Goal: Register for event/course

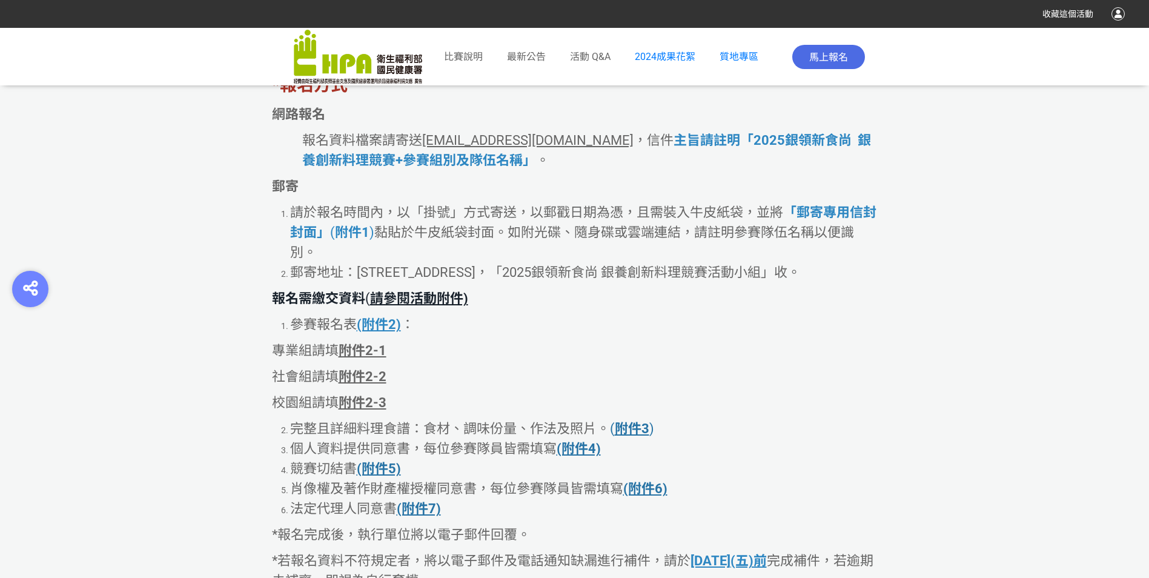
scroll to position [2908, 0]
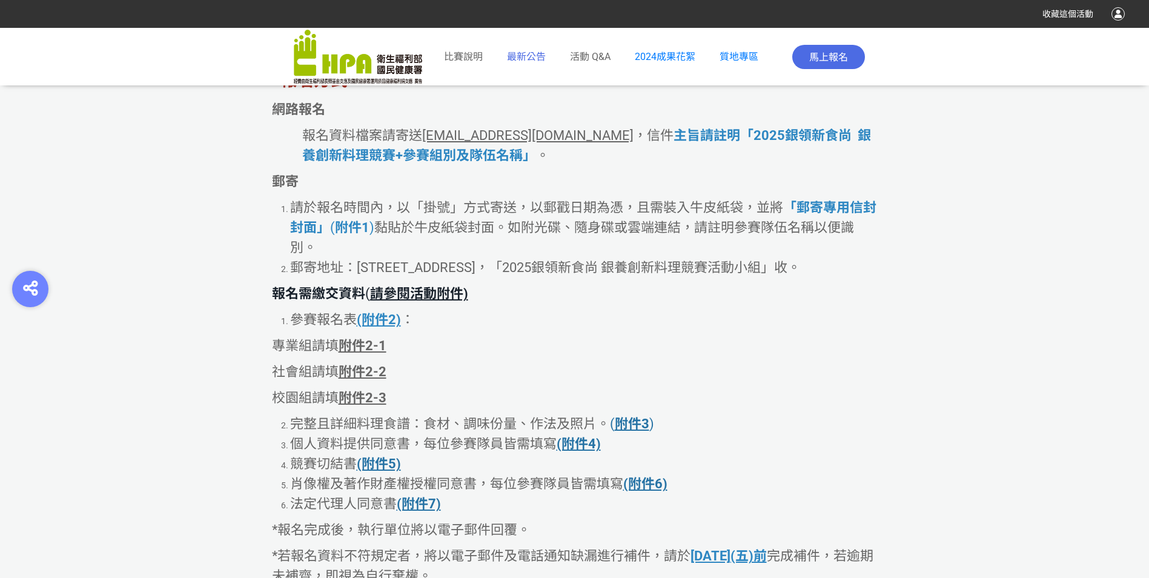
click at [543, 63] on link "最新公告" at bounding box center [526, 57] width 39 height 15
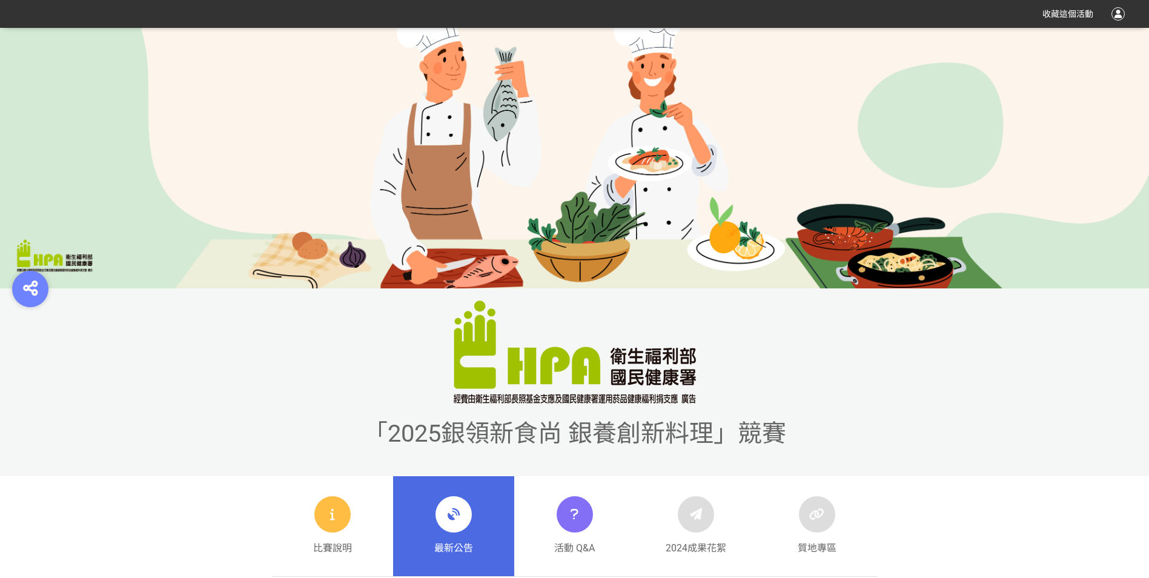
scroll to position [424, 0]
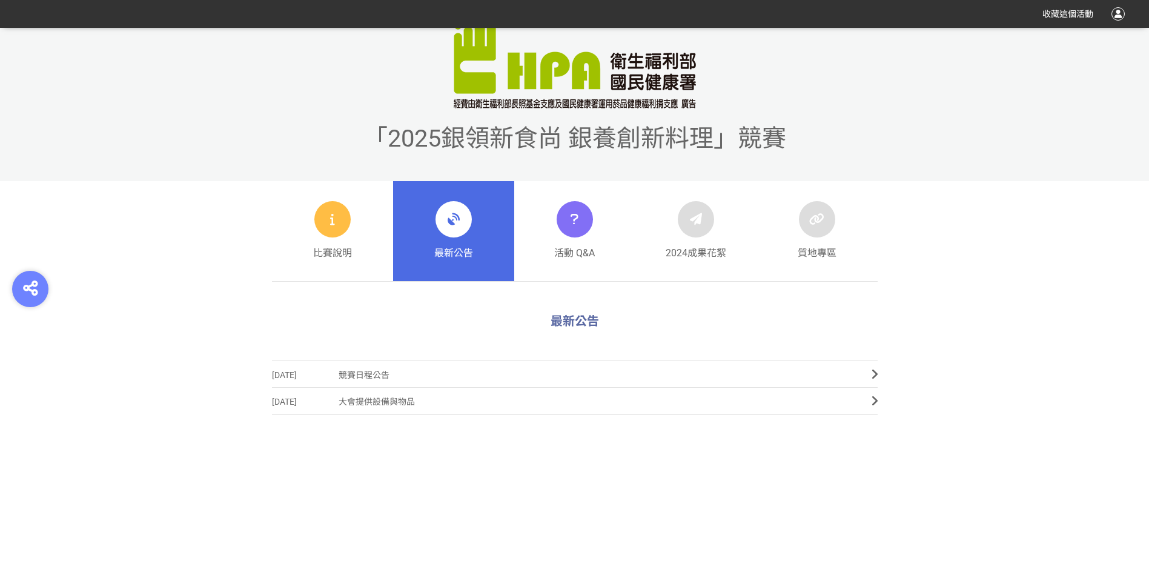
drag, startPoint x: 566, startPoint y: 324, endPoint x: 594, endPoint y: 306, distance: 32.8
click at [566, 324] on span "最新公告" at bounding box center [575, 321] width 48 height 15
click at [362, 243] on link "比賽說明" at bounding box center [332, 231] width 121 height 101
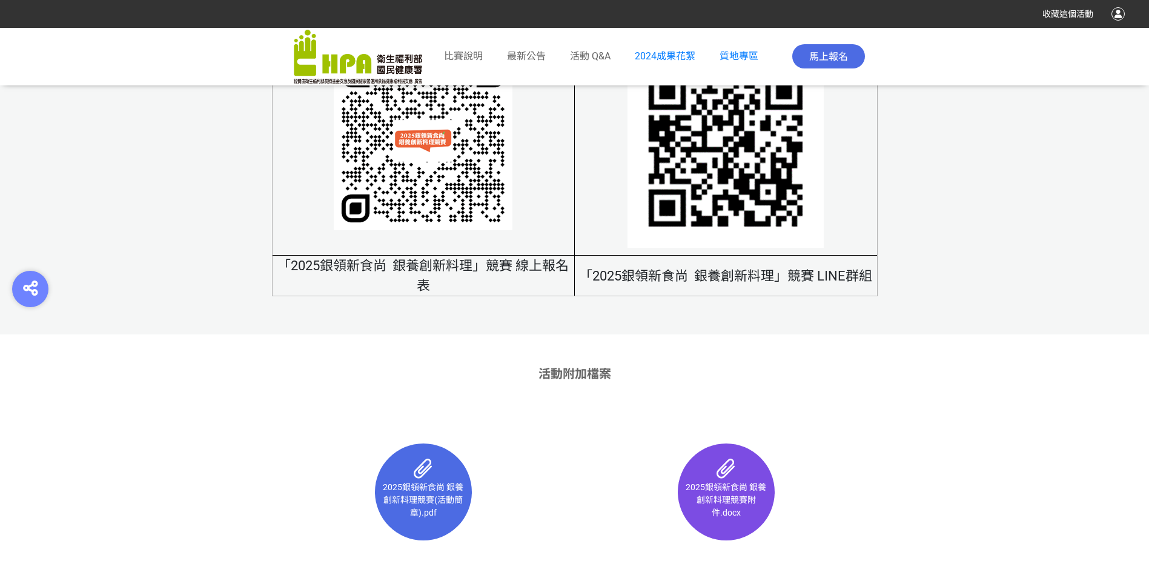
scroll to position [7755, 0]
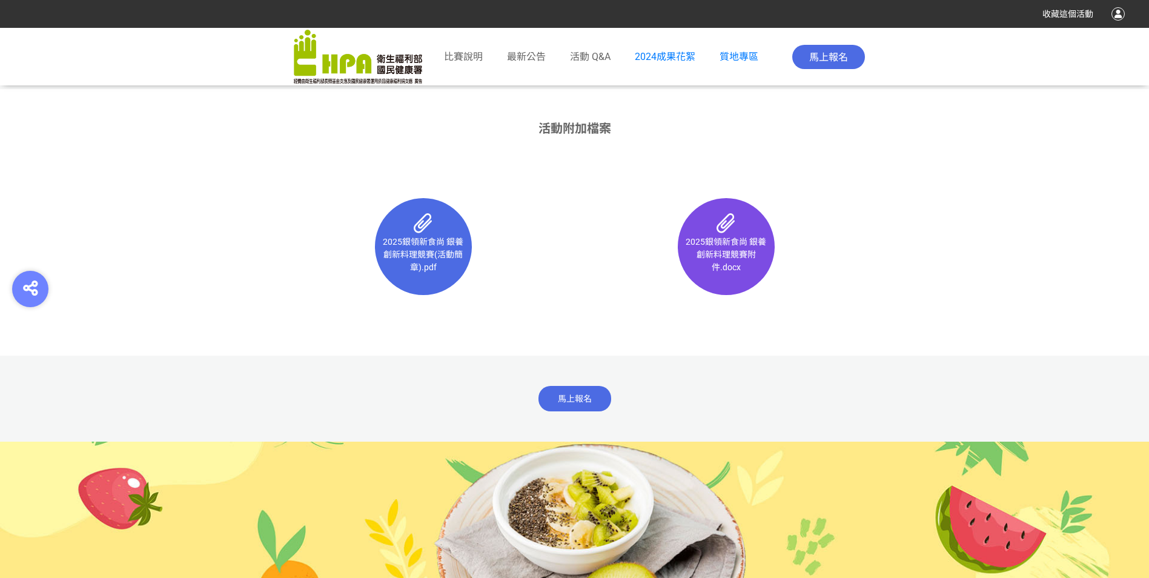
click at [569, 408] on div "馬上報名" at bounding box center [574, 399] width 1149 height 86
click at [570, 403] on span "馬上報名" at bounding box center [575, 399] width 34 height 10
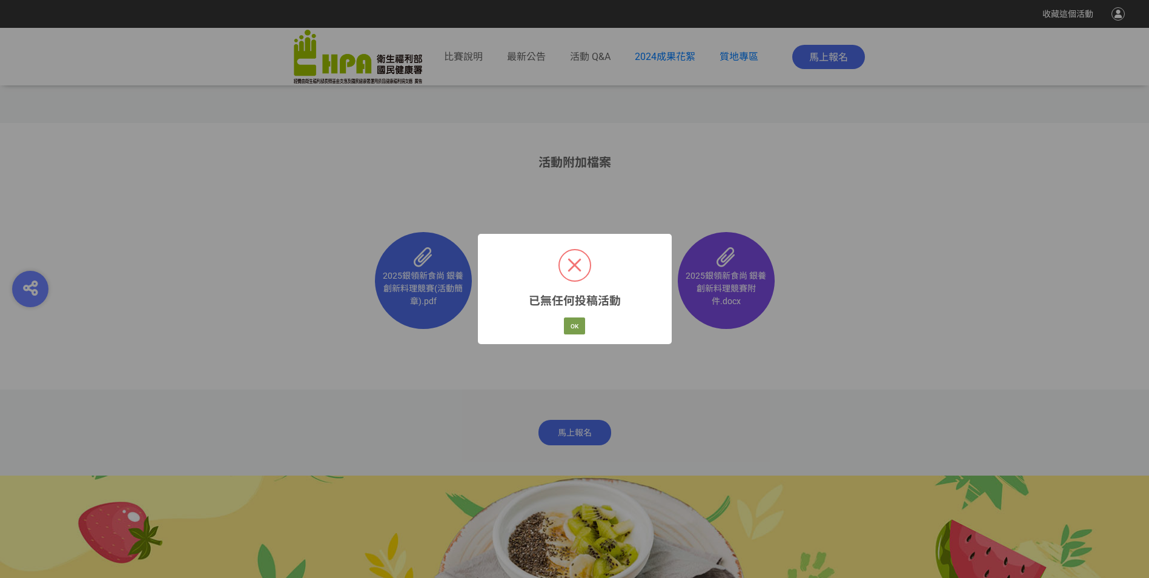
scroll to position [7789, 0]
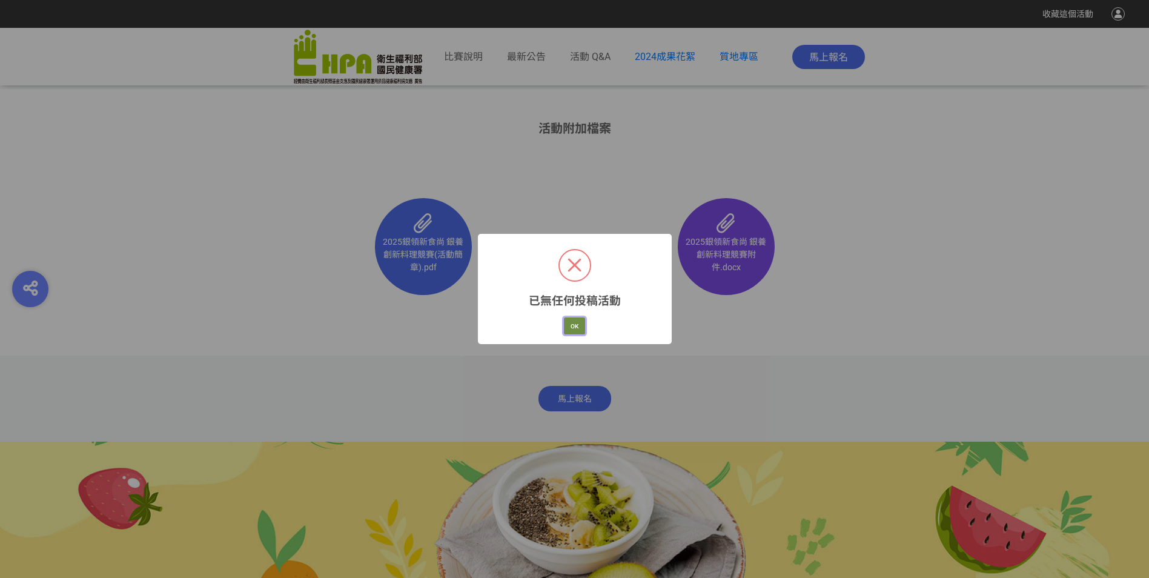
click at [580, 328] on button "OK" at bounding box center [574, 325] width 21 height 17
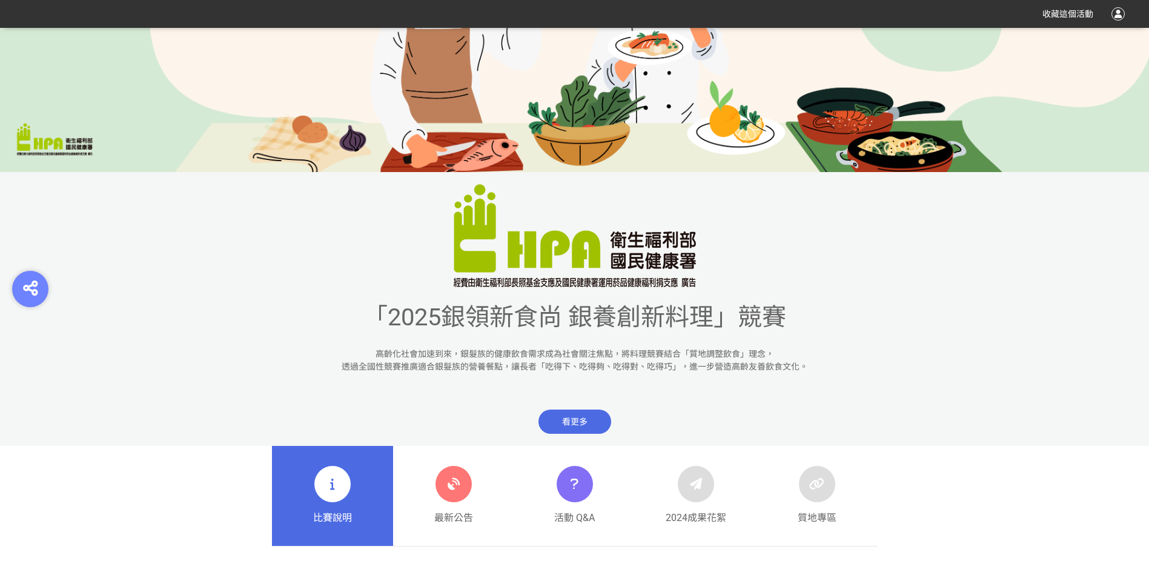
scroll to position [0, 0]
